Goal: Transaction & Acquisition: Purchase product/service

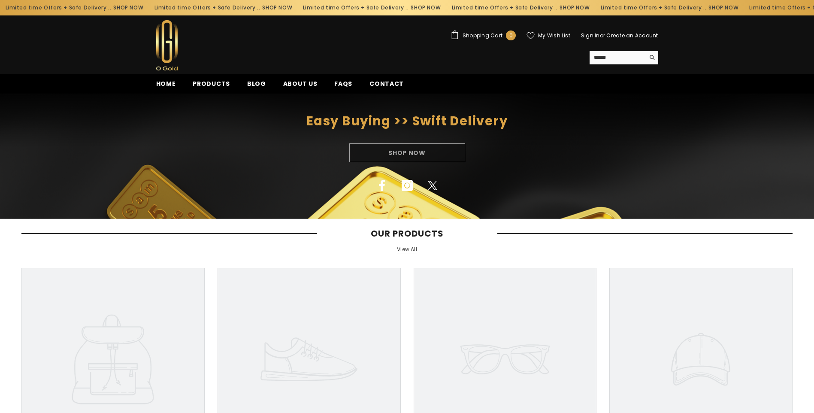
click at [203, 84] on span "Products" at bounding box center [211, 83] width 37 height 9
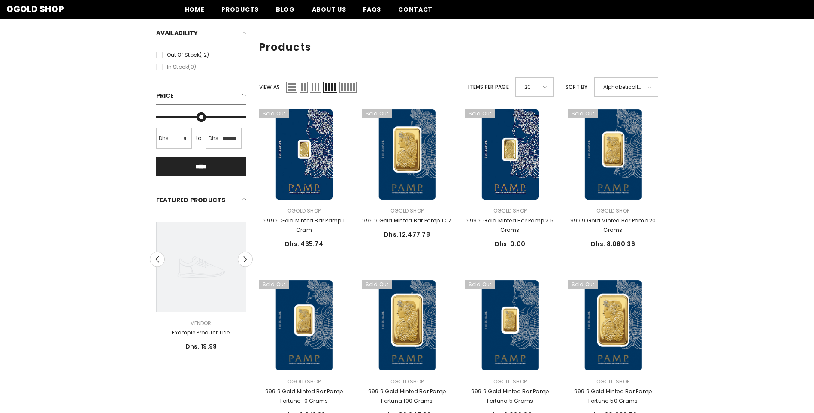
scroll to position [88, 0]
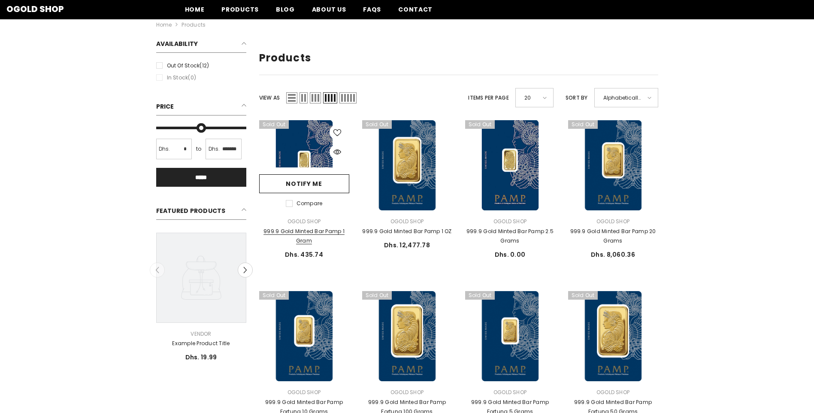
click at [304, 231] on link "999.9 Gold Minted Bar Pamp 1 Gram" at bounding box center [304, 236] width 90 height 19
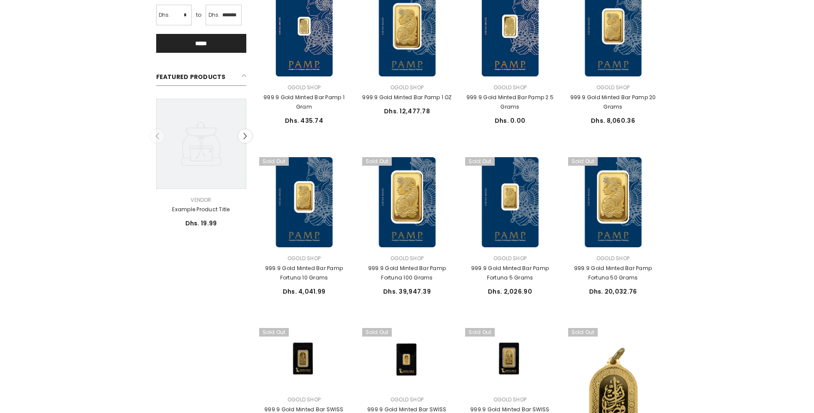
scroll to position [230, 0]
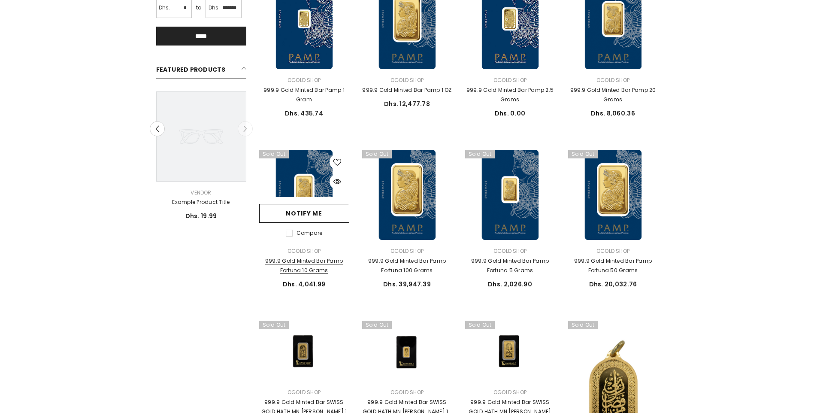
click at [310, 261] on link "999.9 Gold Minted Bar Pamp Fortuna 10 Grams" at bounding box center [304, 265] width 90 height 19
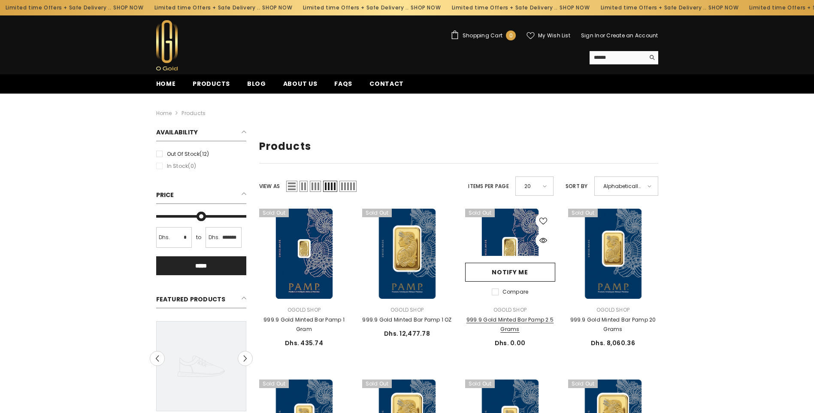
click at [512, 321] on link "999.9 Gold Minted Bar Pamp 2.5 Grams" at bounding box center [510, 324] width 90 height 19
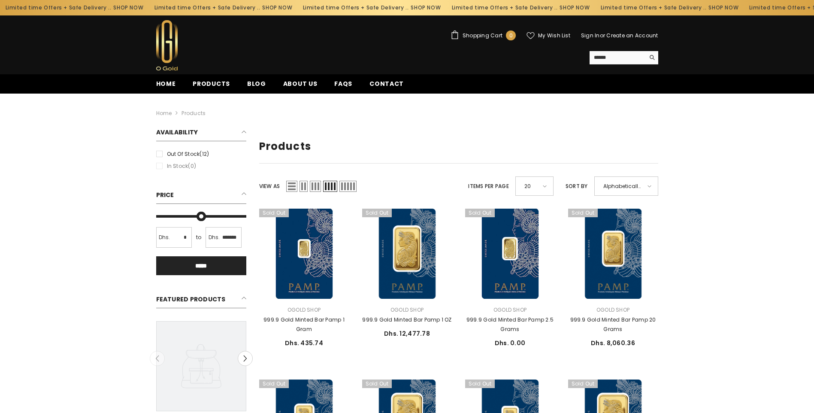
click at [292, 188] on span "List" at bounding box center [291, 186] width 11 height 11
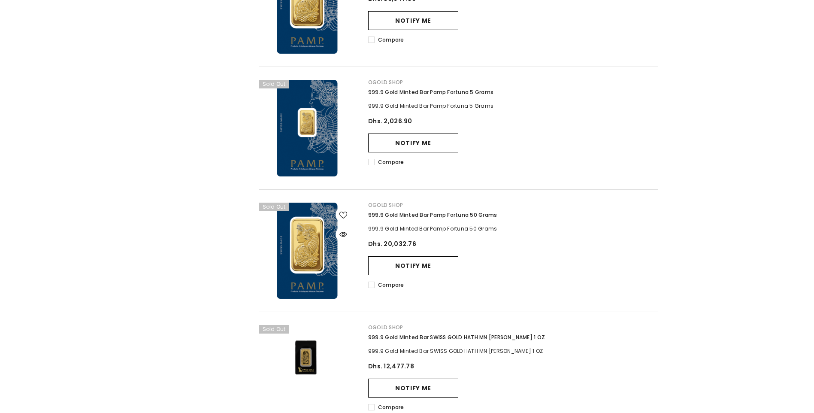
scroll to position [1336, 0]
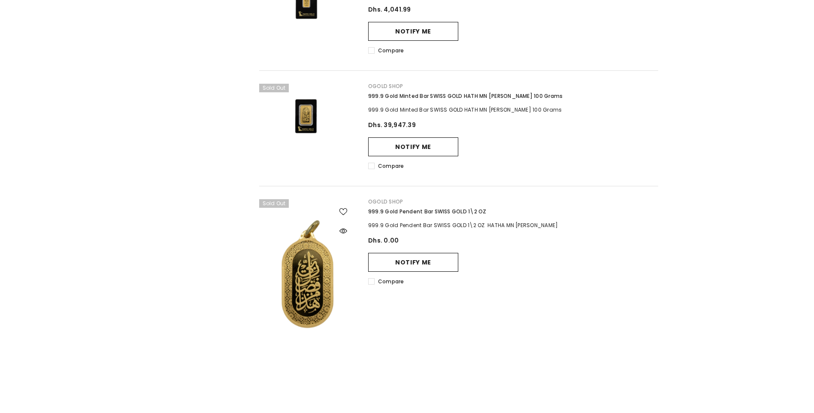
click at [412, 221] on div "999.9 Gold Pendent Bar SWISS GOLD 1\2 OZ HATHA MN [PERSON_NAME]" at bounding box center [513, 225] width 290 height 9
click at [316, 259] on link at bounding box center [307, 267] width 97 height 136
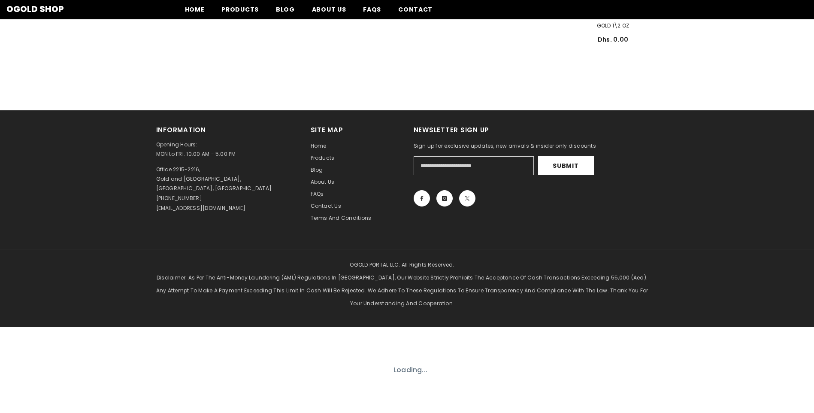
scroll to position [211, 0]
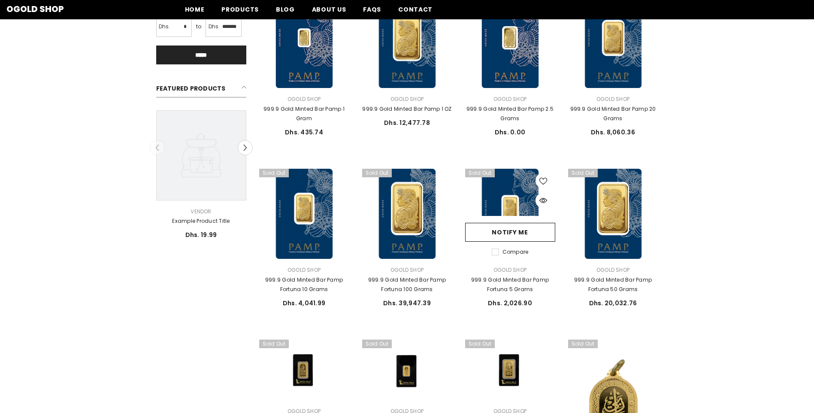
click at [529, 208] on link at bounding box center [510, 214] width 90 height 90
